Goal: Information Seeking & Learning: Learn about a topic

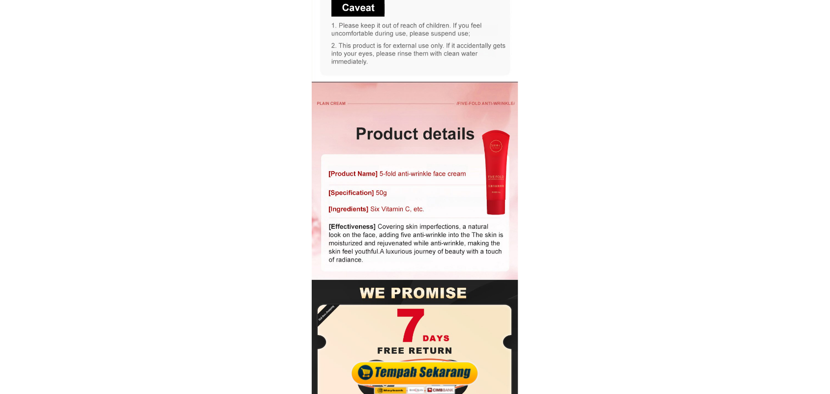
scroll to position [7863, 0]
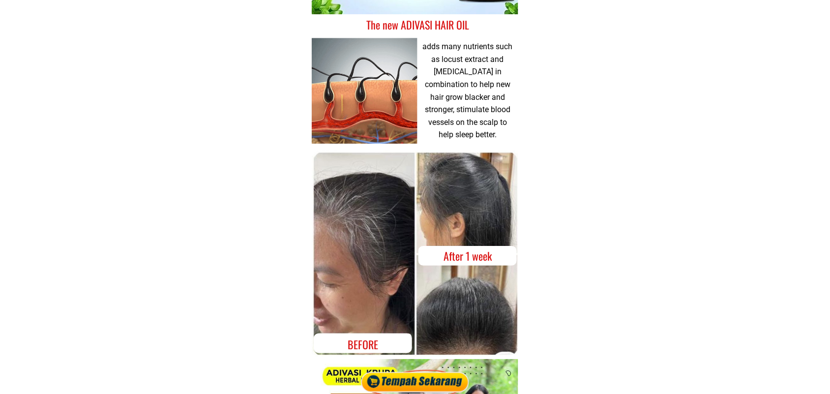
click at [418, 383] on div at bounding box center [414, 379] width 113 height 30
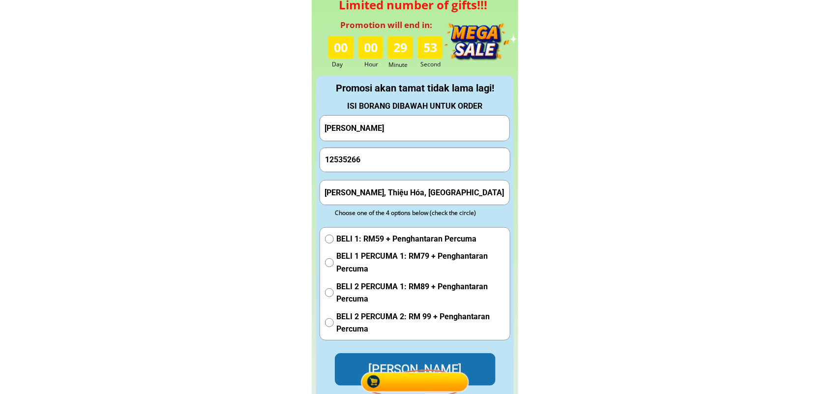
scroll to position [4417, 0]
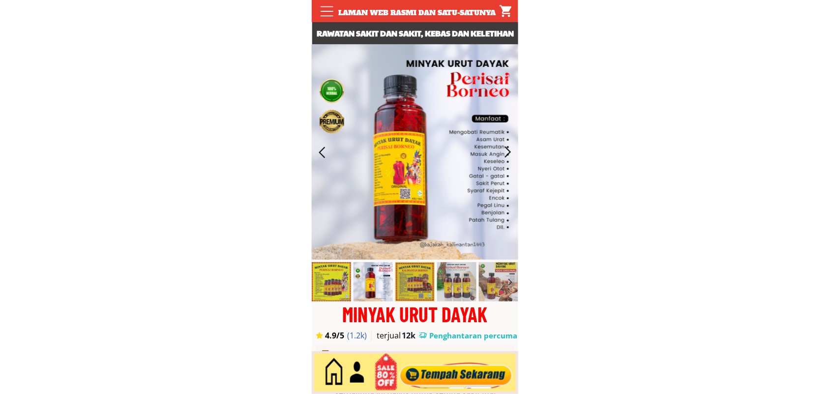
scroll to position [61, 0]
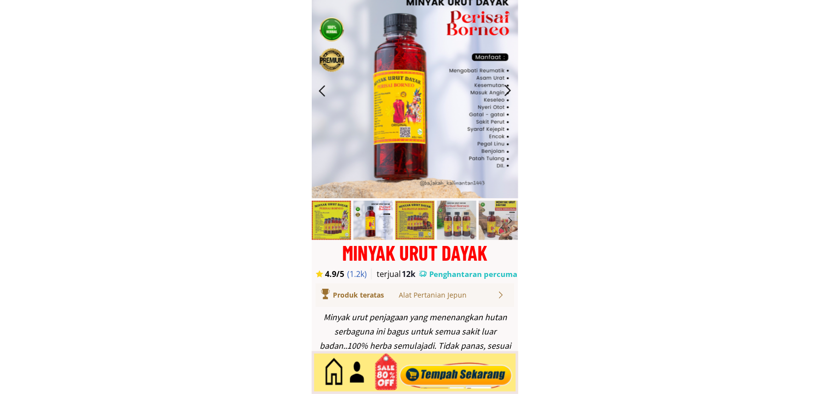
click at [404, 253] on div "MINYAK URUT DAYAK" at bounding box center [415, 252] width 206 height 20
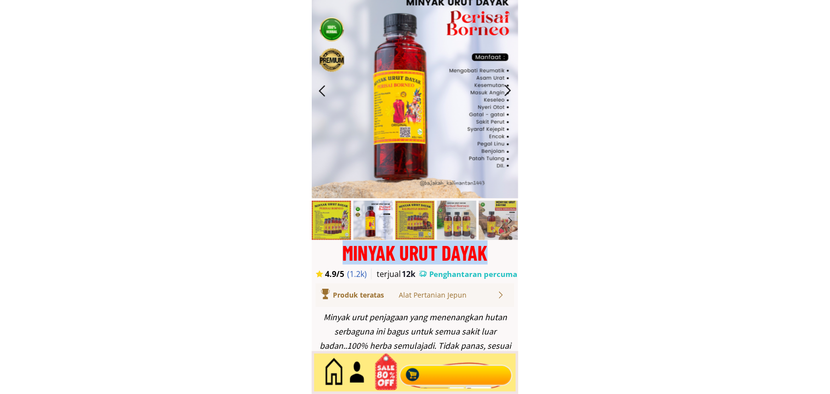
click at [404, 253] on div "MINYAK URUT DAYAK" at bounding box center [415, 252] width 206 height 20
copy div "MINYAK URUT DAYAK"
